Goal: Task Accomplishment & Management: Use online tool/utility

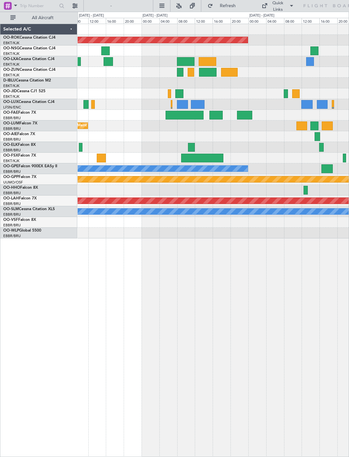
click at [230, 88] on div at bounding box center [213, 83] width 271 height 11
click at [180, 92] on div at bounding box center [179, 93] width 8 height 9
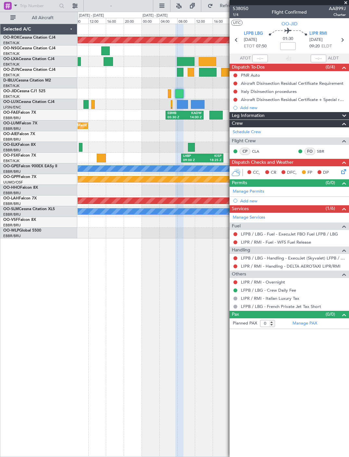
click at [346, 2] on span at bounding box center [345, 3] width 6 height 6
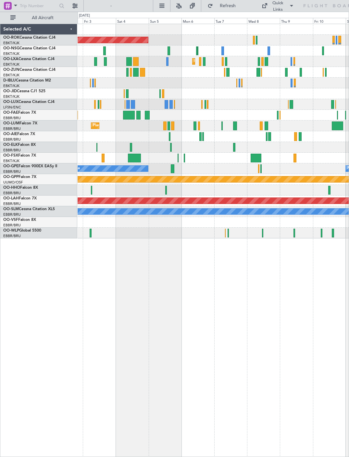
click at [257, 40] on div at bounding box center [257, 40] width 2 height 9
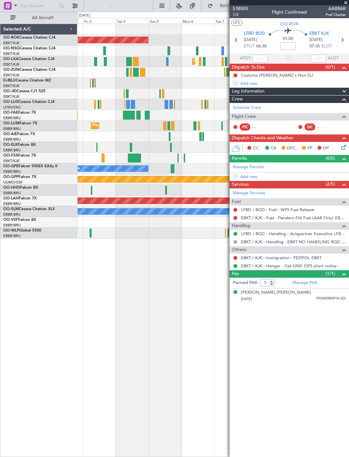
click at [348, 5] on span at bounding box center [345, 3] width 6 height 6
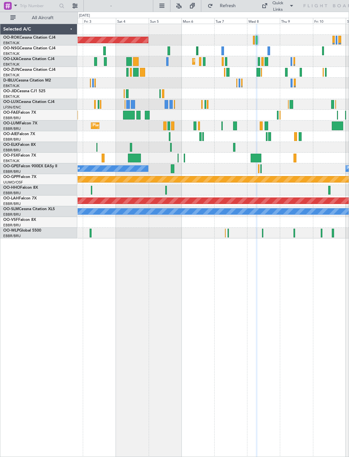
type input "0"
click at [223, 63] on div at bounding box center [223, 61] width 2 height 9
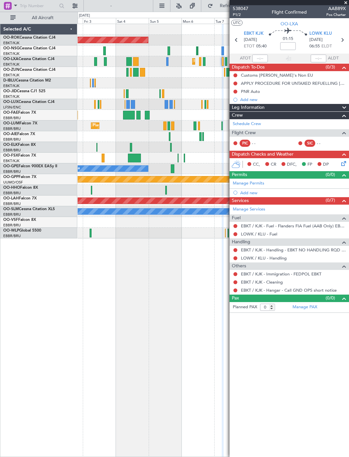
click at [347, 3] on span at bounding box center [345, 3] width 6 height 6
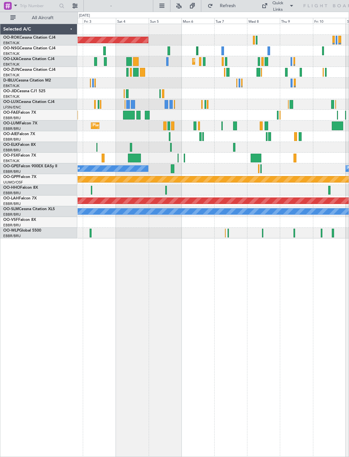
click at [143, 73] on div at bounding box center [142, 72] width 5 height 9
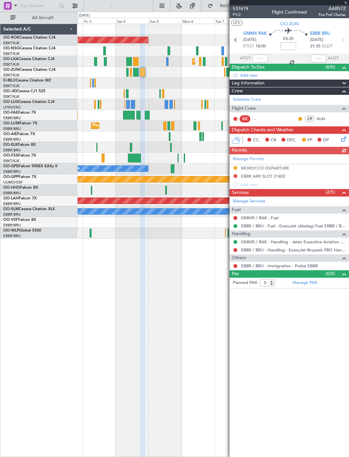
click at [347, 3] on div at bounding box center [288, 2] width 119 height 5
click at [347, 3] on span at bounding box center [345, 3] width 6 height 6
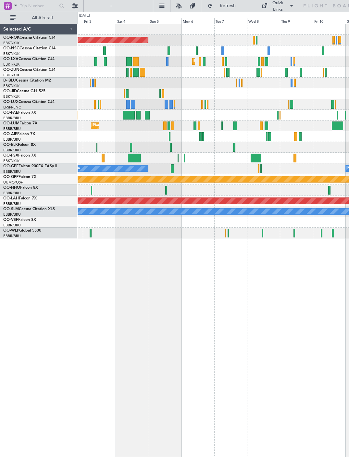
click at [130, 72] on div at bounding box center [131, 72] width 2 height 9
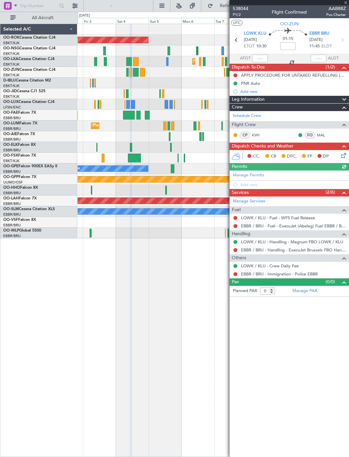
click at [346, 2] on span at bounding box center [345, 3] width 6 height 6
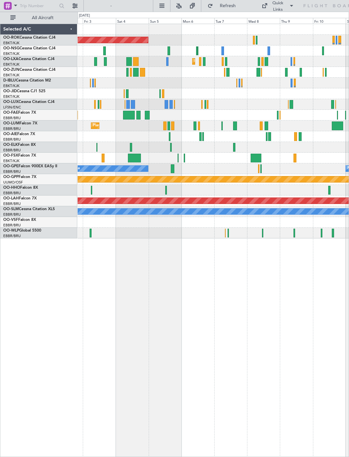
click at [136, 60] on div at bounding box center [136, 61] width 6 height 9
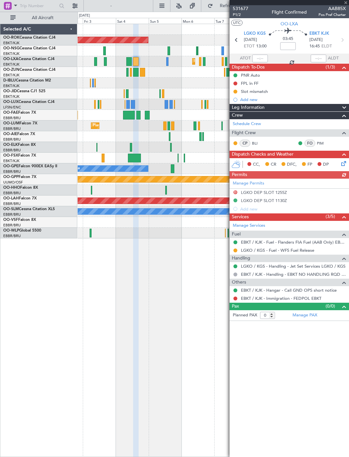
click at [345, 2] on div at bounding box center [288, 2] width 119 height 5
click at [346, 2] on span at bounding box center [345, 3] width 6 height 6
